Goal: Navigation & Orientation: Find specific page/section

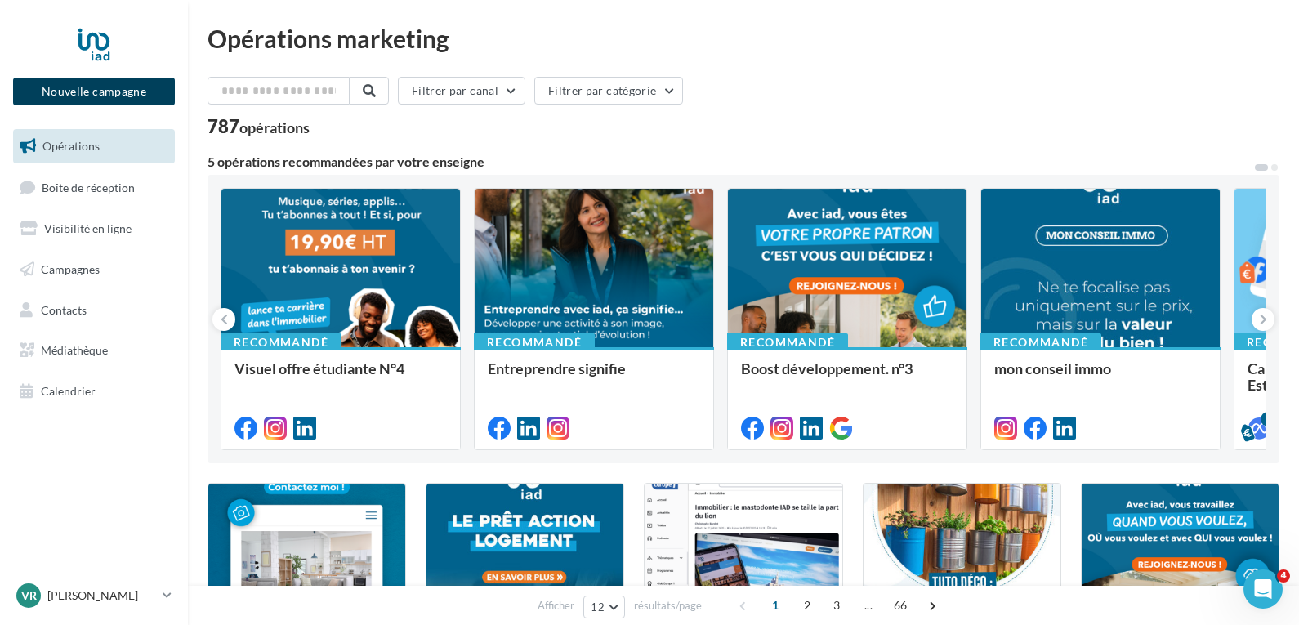
click at [80, 95] on button "Nouvelle campagne" at bounding box center [94, 92] width 162 height 28
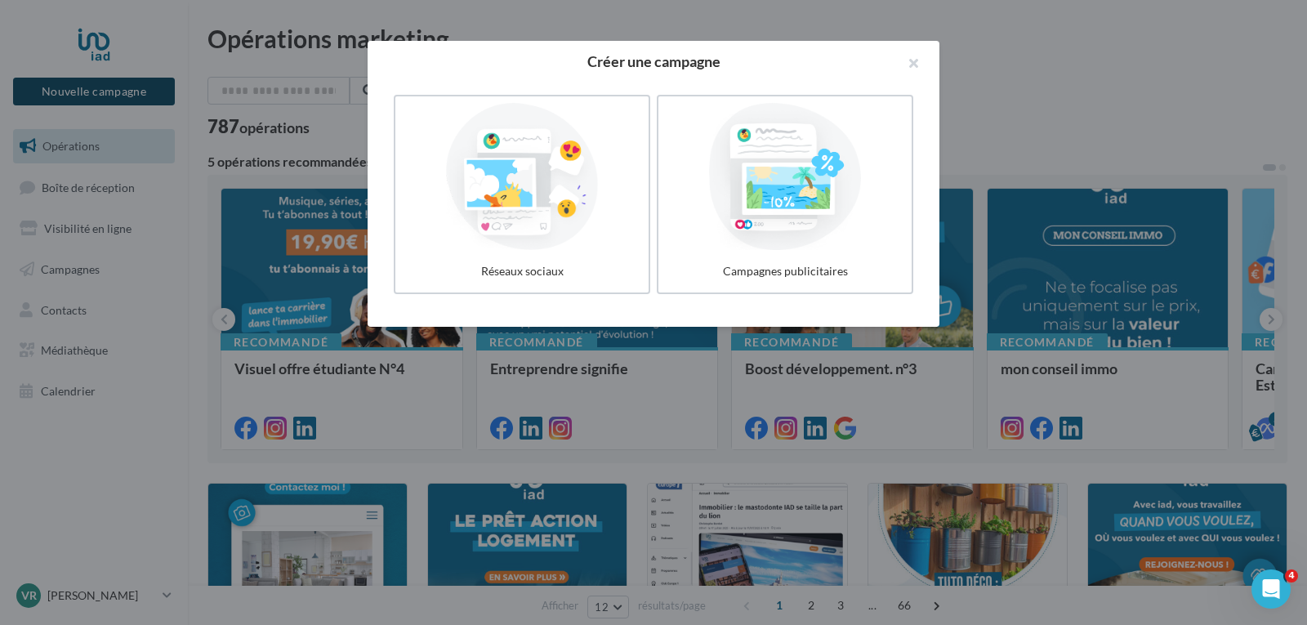
click at [80, 95] on div at bounding box center [653, 312] width 1307 height 625
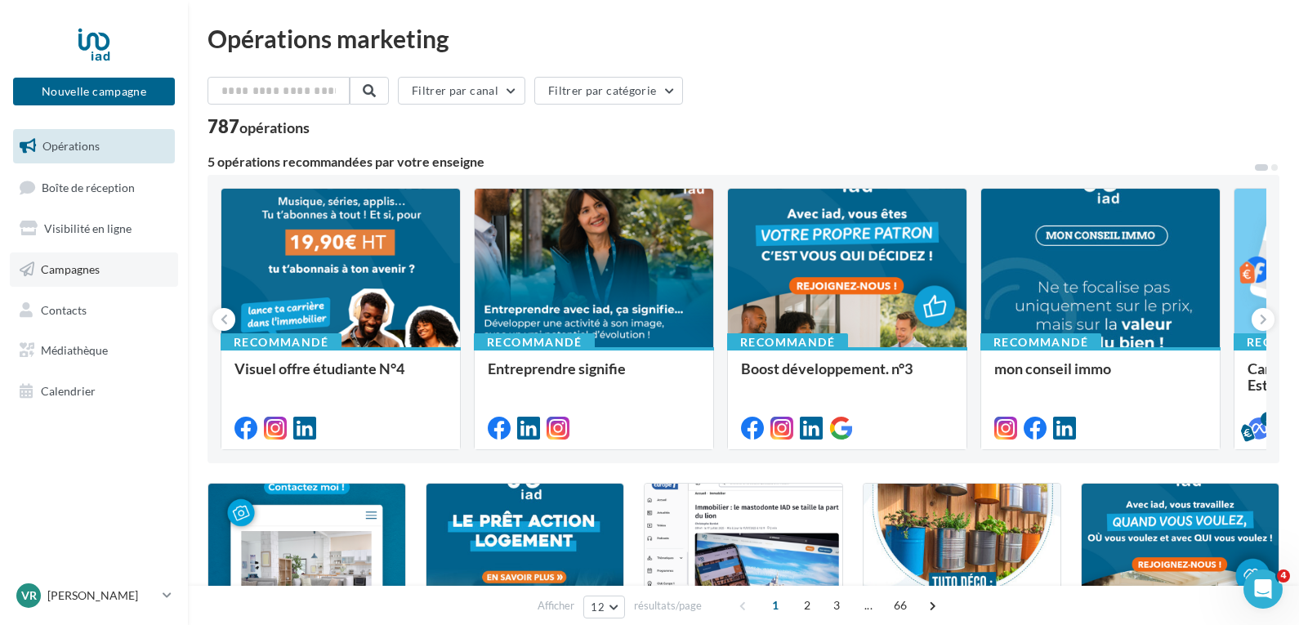
click at [83, 259] on link "Campagnes" at bounding box center [94, 269] width 168 height 34
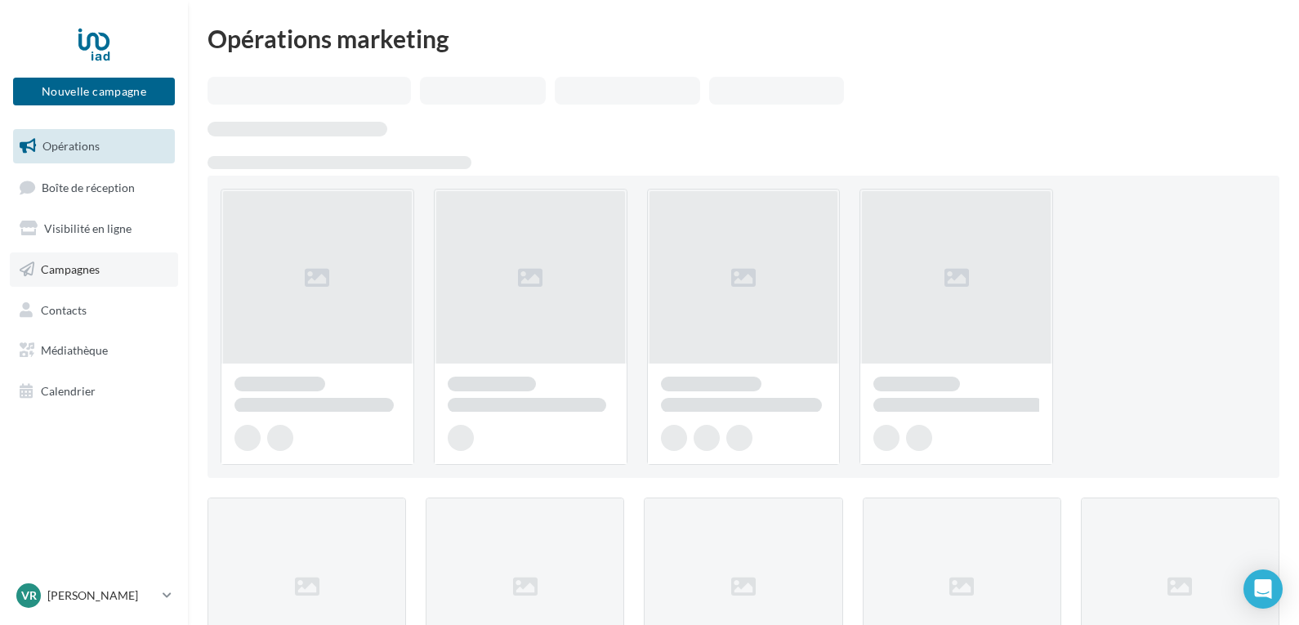
click at [83, 270] on span "Campagnes" at bounding box center [70, 269] width 59 height 14
